Goal: Information Seeking & Learning: Learn about a topic

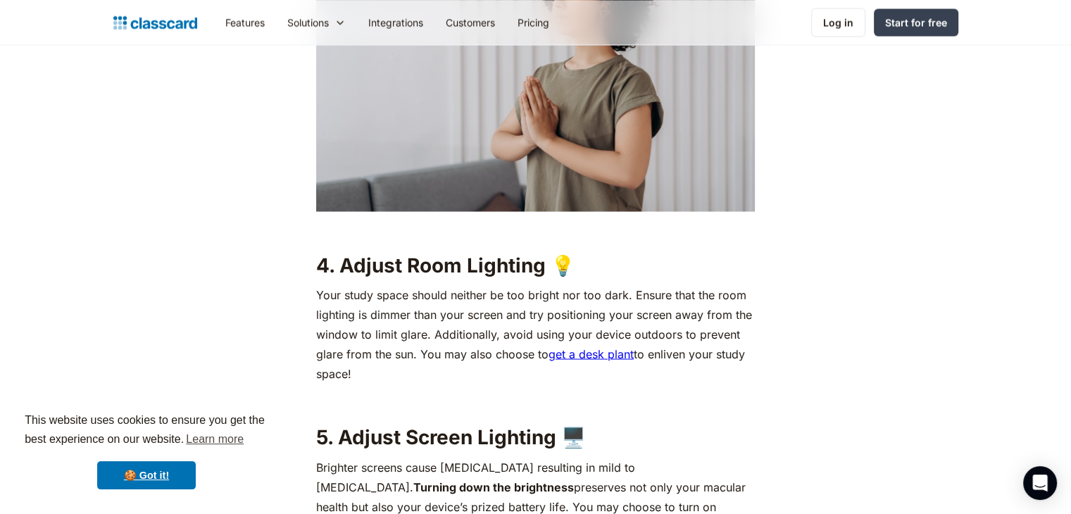
scroll to position [2746, 0]
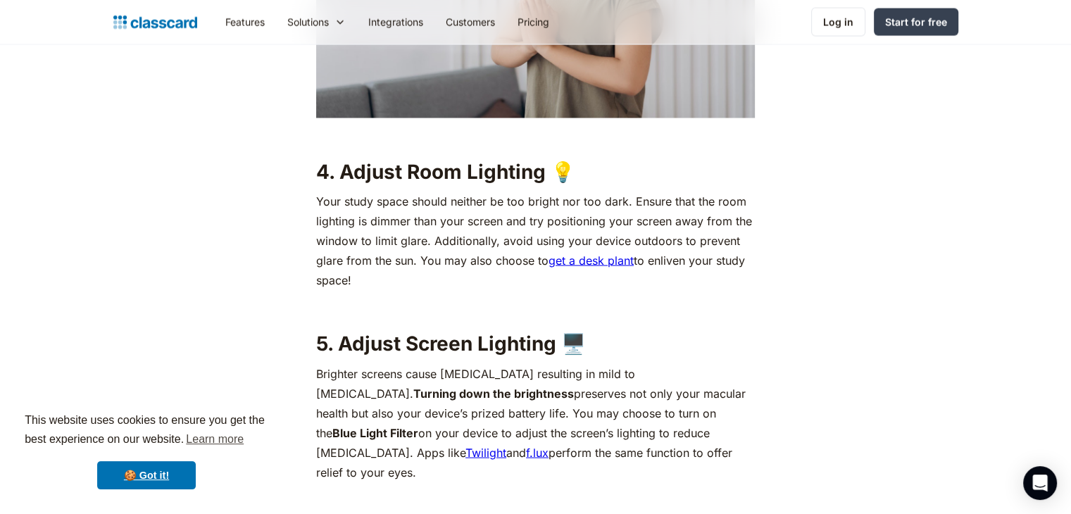
click at [601, 253] on link "get a desk plant" at bounding box center [591, 260] width 85 height 14
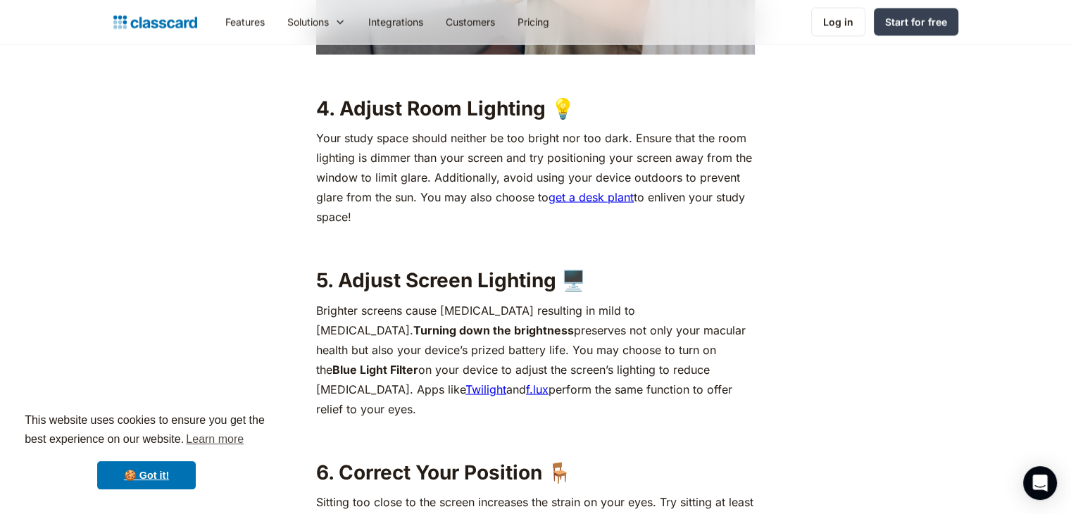
scroll to position [2862, 0]
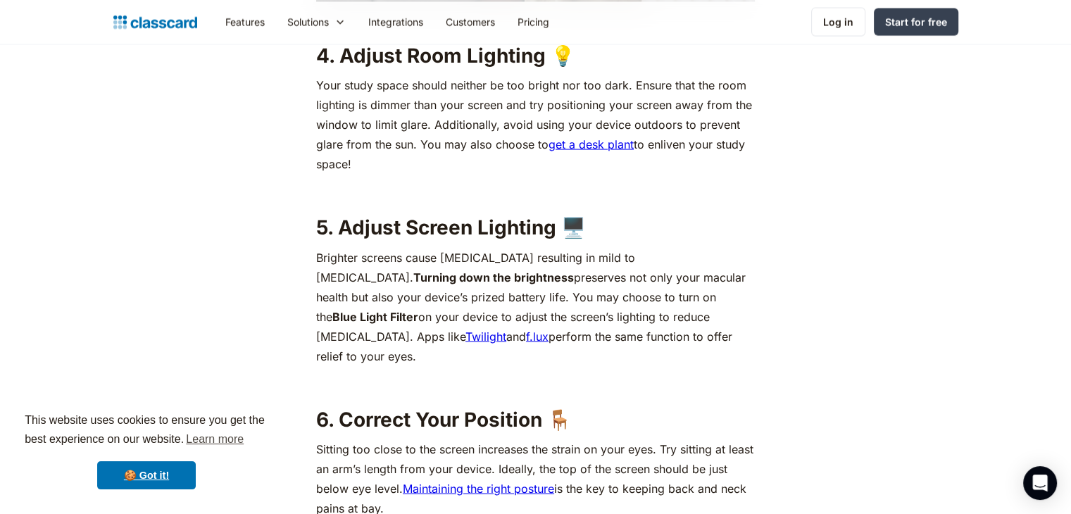
click at [496, 482] on link "Maintaining the right posture" at bounding box center [478, 489] width 151 height 14
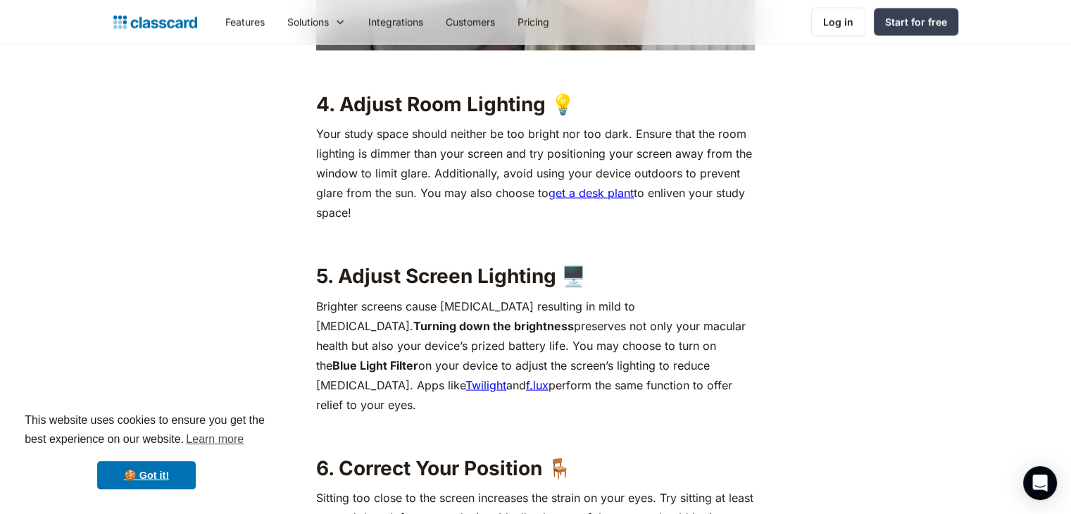
scroll to position [2722, 0]
